Goal: Find contact information

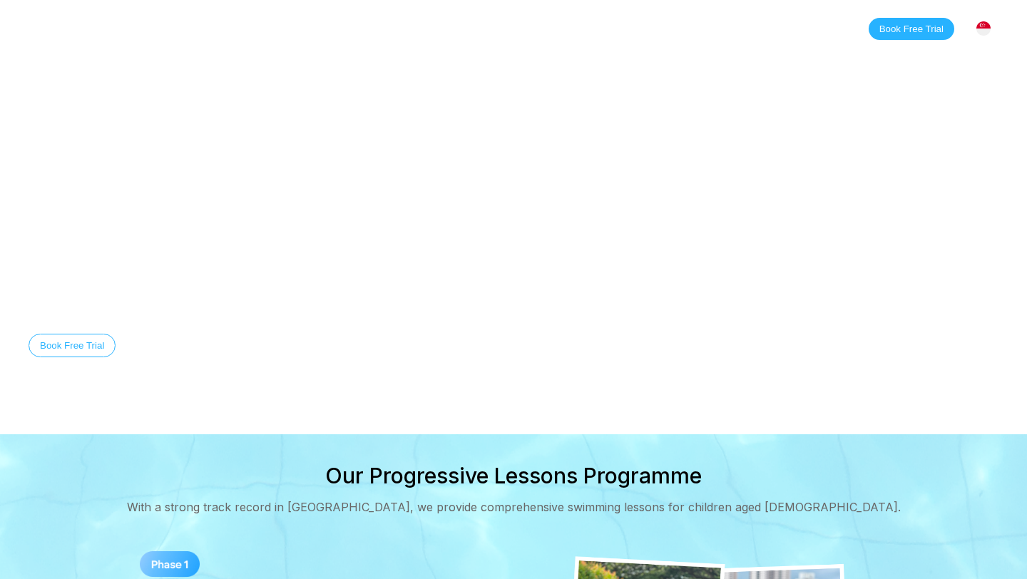
click at [456, 36] on nav "Home Classes About Locations [PERSON_NAME][GEOGRAPHIC_DATA] [GEOGRAPHIC_DATA] […" at bounding box center [275, 28] width 396 height 24
click at [452, 36] on nav "Home Classes About Locations [PERSON_NAME][GEOGRAPHIC_DATA] [GEOGRAPHIC_DATA] […" at bounding box center [275, 28] width 396 height 24
click at [439, 27] on link "Contact" at bounding box center [438, 28] width 71 height 14
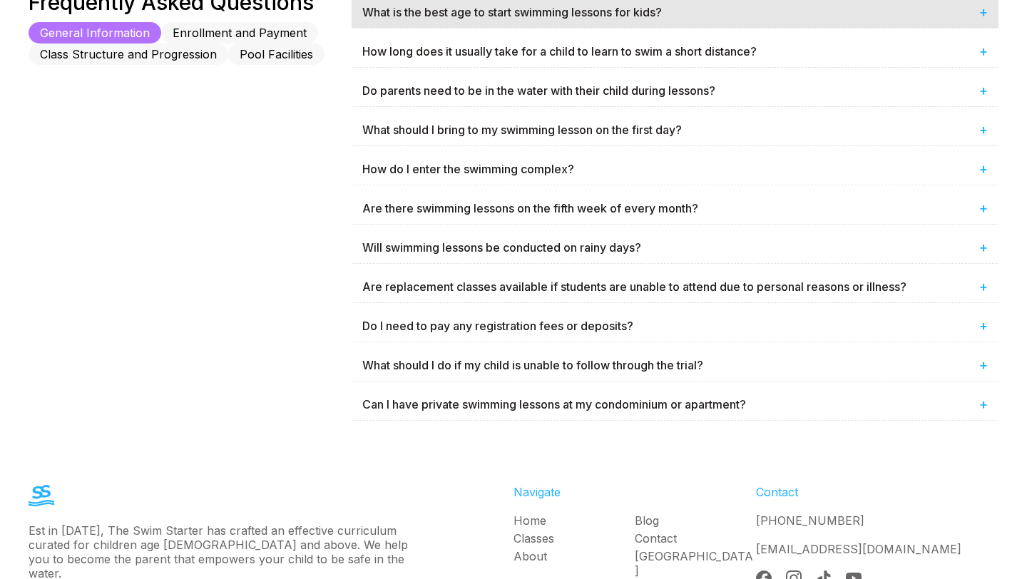
scroll to position [1000, 0]
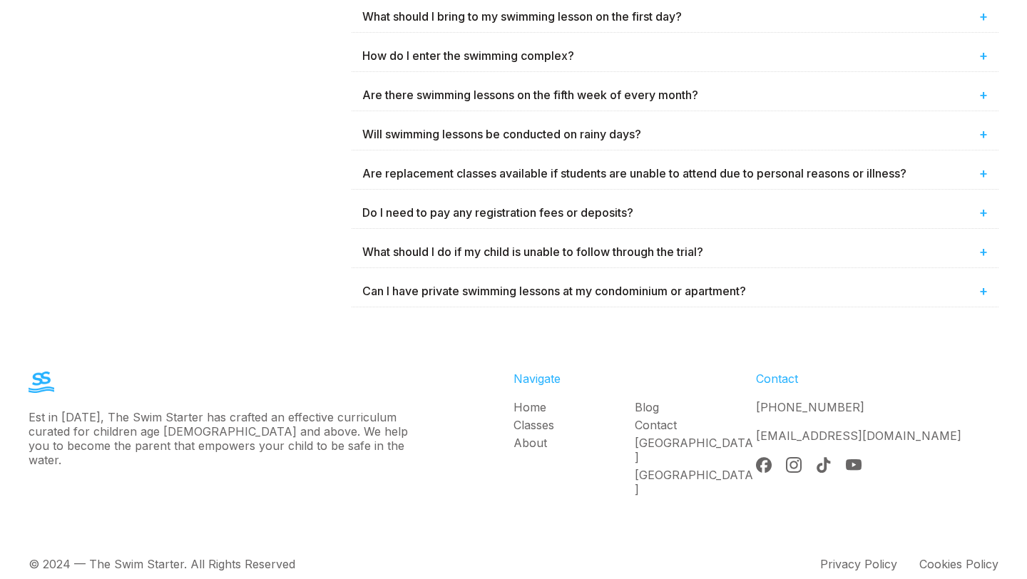
click at [659, 436] on link "[GEOGRAPHIC_DATA]" at bounding box center [695, 450] width 121 height 29
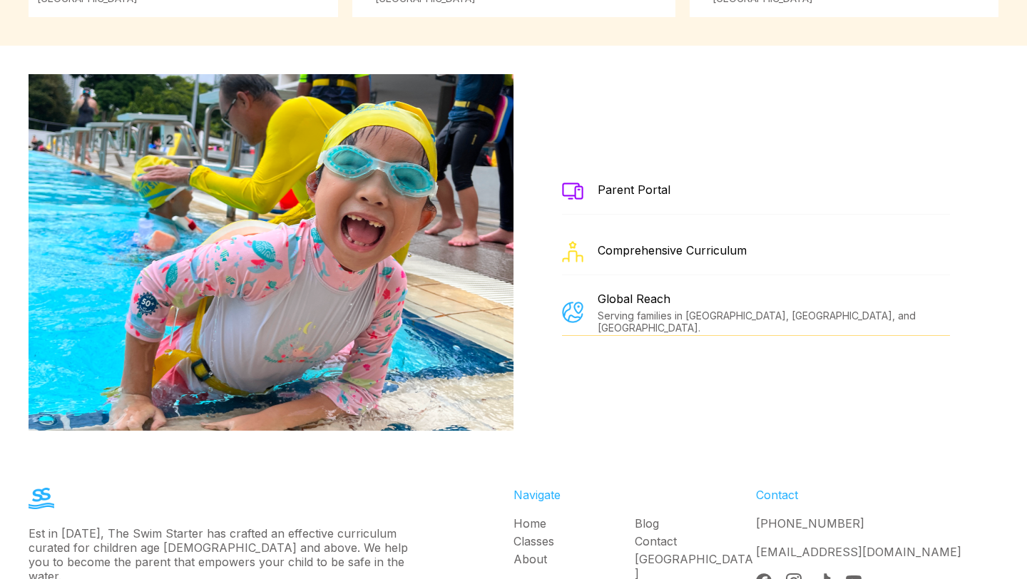
scroll to position [2576, 0]
